Goal: Find contact information: Find contact information

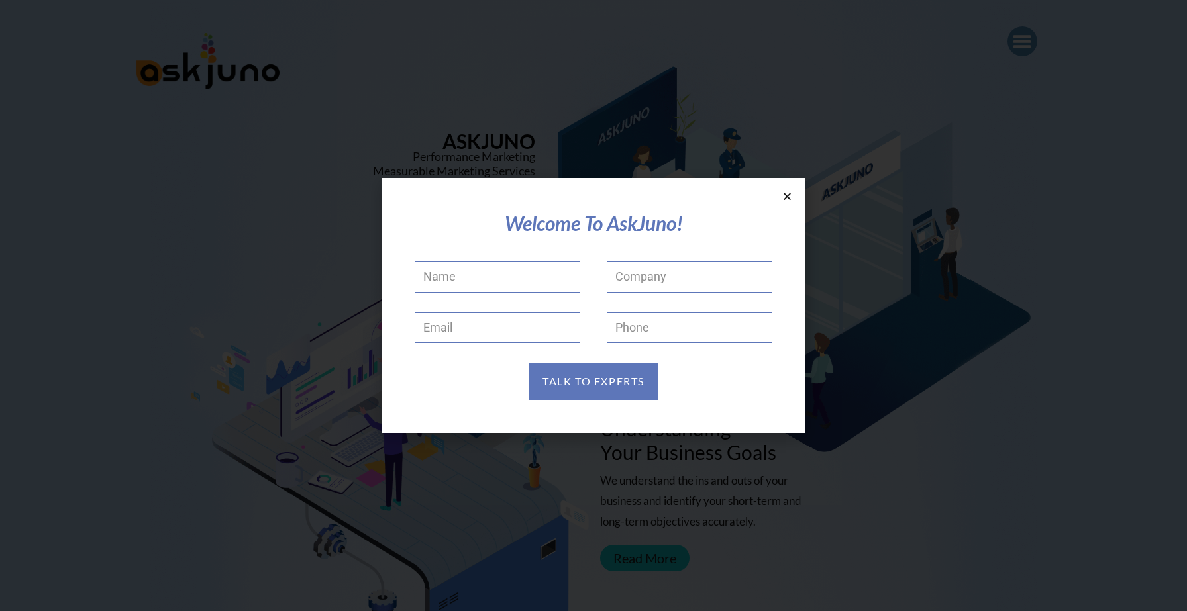
click at [787, 197] on icon at bounding box center [787, 196] width 10 height 10
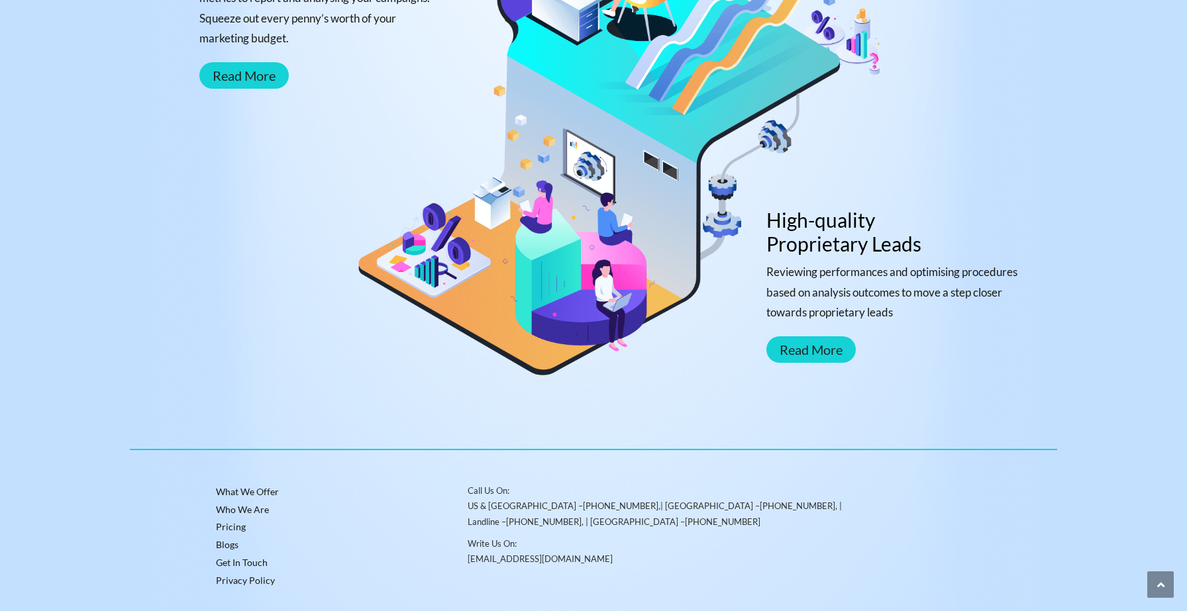
scroll to position [1404, 0]
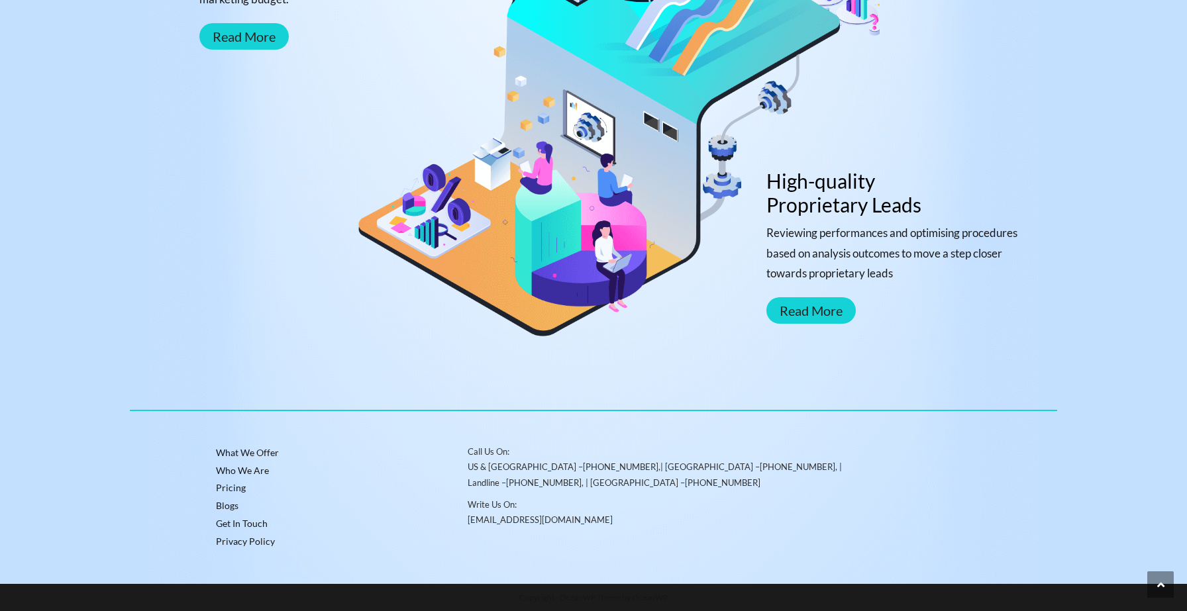
click at [509, 110] on div at bounding box center [593, 109] width 940 height 93
drag, startPoint x: 467, startPoint y: 464, endPoint x: 568, endPoint y: 484, distance: 103.4
click at [568, 484] on p "Call Us On: [GEOGRAPHIC_DATA] & [GEOGRAPHIC_DATA] – [PHONE_NUMBER] ,| [GEOGRAPH…" at bounding box center [655, 467] width 377 height 46
click at [417, 329] on div at bounding box center [476, 246] width 567 height 168
click at [566, 486] on p "Call Us On: [GEOGRAPHIC_DATA] & [GEOGRAPHIC_DATA] – [PHONE_NUMBER] ,| [GEOGRAPH…" at bounding box center [655, 467] width 377 height 46
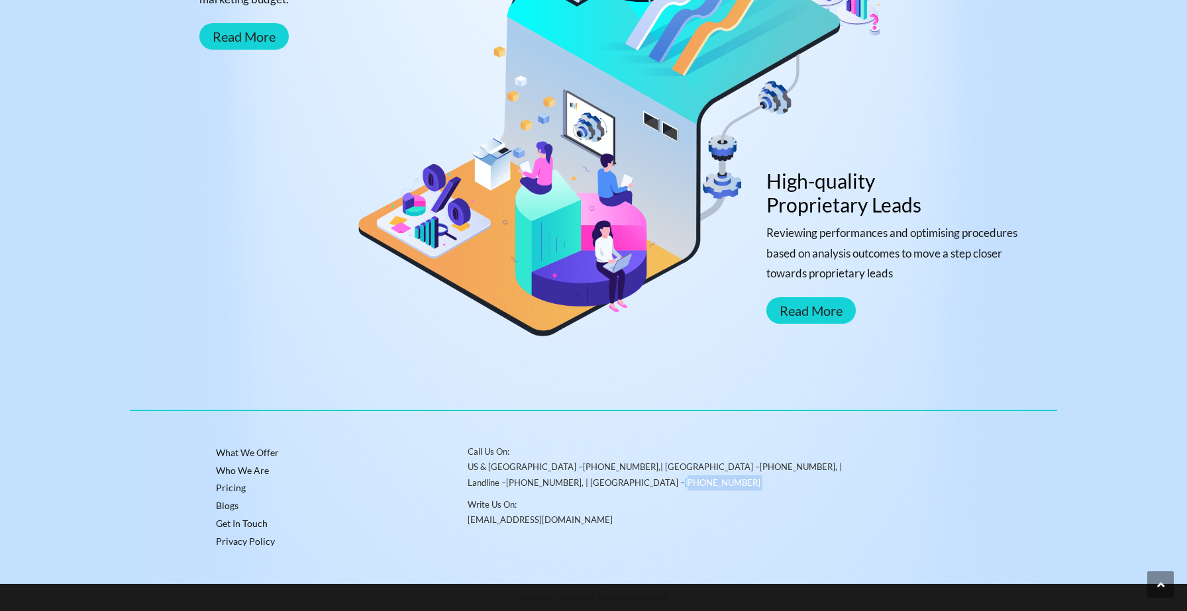
drag, startPoint x: 566, startPoint y: 486, endPoint x: 519, endPoint y: 484, distance: 47.1
click at [519, 484] on p "Call Us On: [GEOGRAPHIC_DATA] & [GEOGRAPHIC_DATA] – [PHONE_NUMBER] ,| [GEOGRAPH…" at bounding box center [655, 467] width 377 height 46
click at [685, 484] on link "[PHONE_NUMBER]" at bounding box center [722, 482] width 75 height 11
click at [586, 509] on p "Write Us On: [EMAIL_ADDRESS][DOMAIN_NAME]" at bounding box center [655, 512] width 377 height 31
drag, startPoint x: 580, startPoint y: 481, endPoint x: 511, endPoint y: 481, distance: 68.9
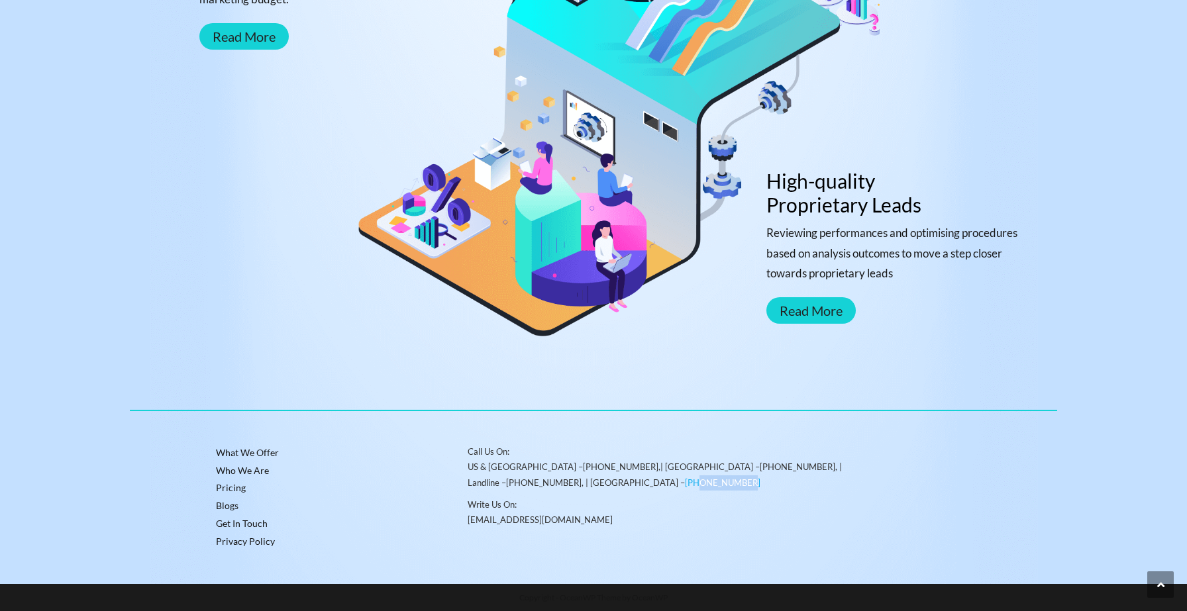
click at [511, 481] on p "Call Us On: [GEOGRAPHIC_DATA] & [GEOGRAPHIC_DATA] – [PHONE_NUMBER] ,| [GEOGRAPH…" at bounding box center [655, 467] width 377 height 46
copy link "7550267584"
click at [638, 509] on p "Write Us On: [EMAIL_ADDRESS][DOMAIN_NAME]" at bounding box center [655, 512] width 377 height 31
